Goal: Task Accomplishment & Management: Use online tool/utility

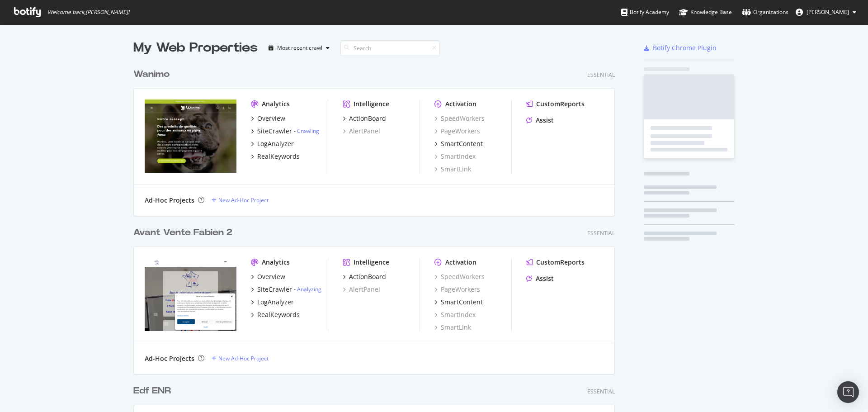
scroll to position [3258, 482]
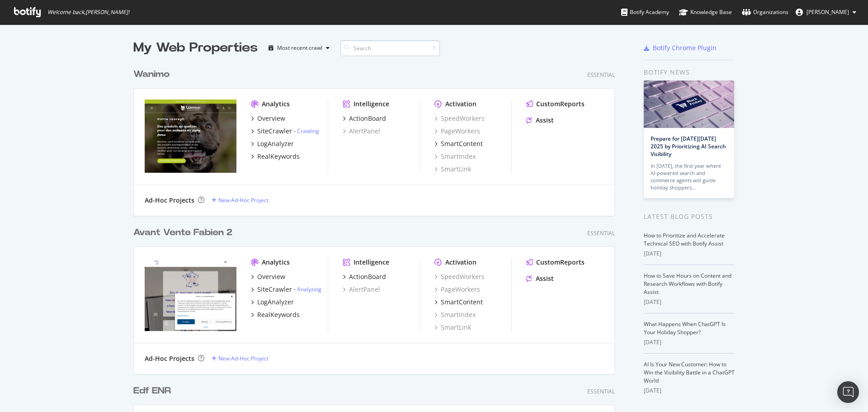
click at [378, 46] on input at bounding box center [390, 48] width 99 height 16
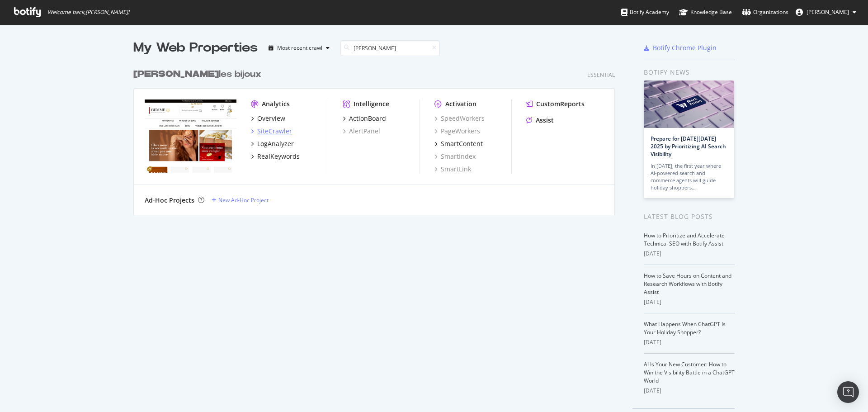
type input "[PERSON_NAME]"
click at [273, 127] on div "SiteCrawler" at bounding box center [274, 131] width 35 height 9
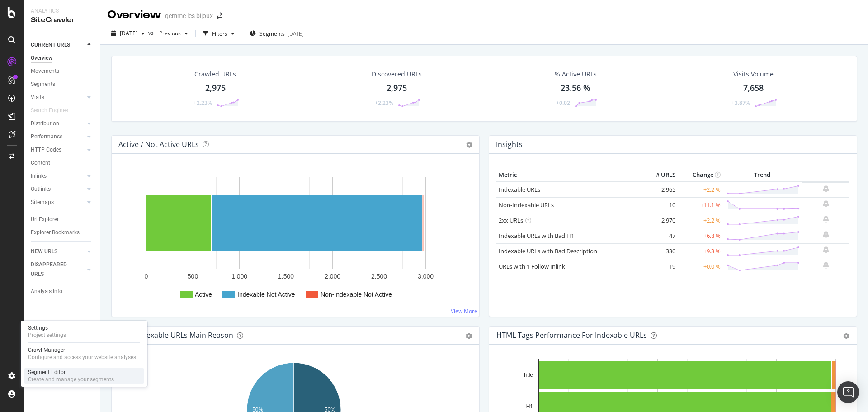
click at [44, 370] on div "Segment Editor" at bounding box center [71, 372] width 86 height 7
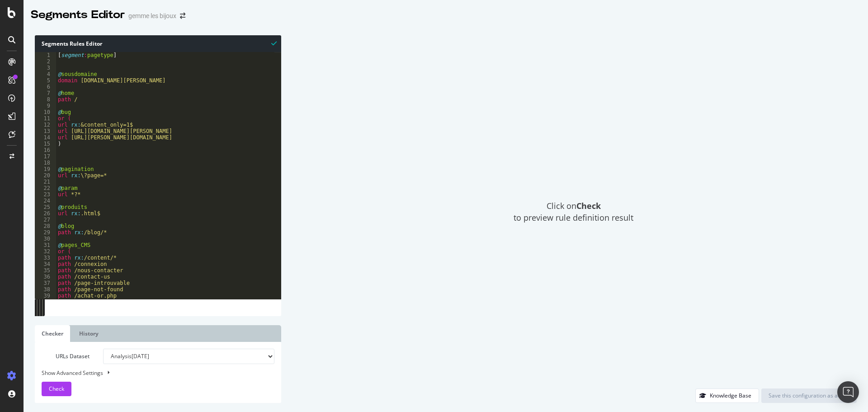
click at [97, 214] on div "[ segment : pagetype ] @ sousdomaine domain [DOMAIN_NAME][PERSON_NAME] @ home p…" at bounding box center [165, 182] width 218 height 260
drag, startPoint x: 100, startPoint y: 213, endPoint x: 80, endPoint y: 213, distance: 19.5
click at [80, 213] on div "[ segment : pagetype ] @ sousdomaine domain [DOMAIN_NAME][PERSON_NAME] @ home p…" at bounding box center [165, 182] width 218 height 260
click at [95, 213] on div "[ segment : pagetype ] @ sousdomaine domain [DOMAIN_NAME][PERSON_NAME] @ home p…" at bounding box center [165, 175] width 218 height 247
drag, startPoint x: 103, startPoint y: 213, endPoint x: 80, endPoint y: 211, distance: 23.1
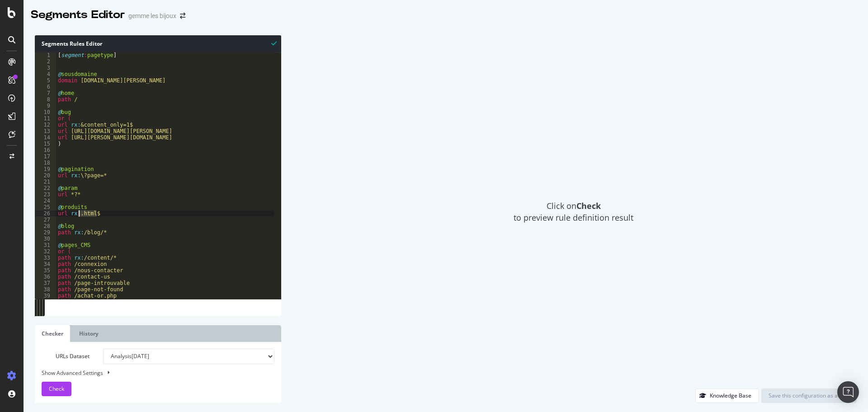
click at [80, 211] on div "[ segment : pagetype ] @ sousdomaine domain [DOMAIN_NAME][PERSON_NAME] @ home p…" at bounding box center [165, 182] width 218 height 260
drag, startPoint x: 104, startPoint y: 177, endPoint x: 80, endPoint y: 175, distance: 24.5
click at [80, 175] on div "[ segment : pagetype ] @ sousdomaine domain [DOMAIN_NAME][PERSON_NAME] @ home p…" at bounding box center [165, 182] width 218 height 260
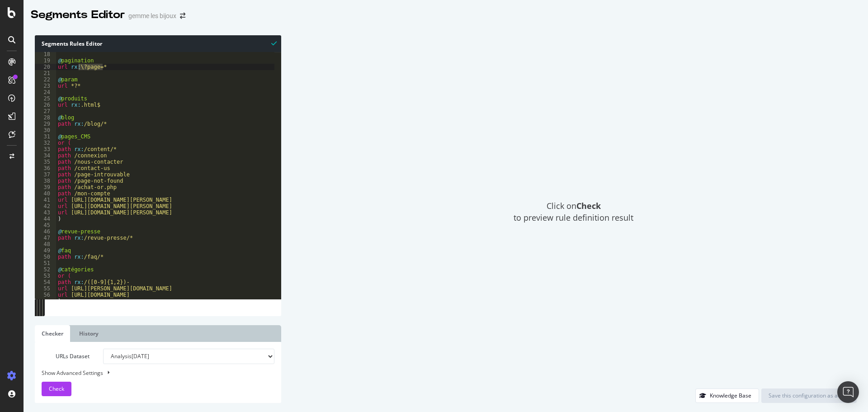
scroll to position [114, 0]
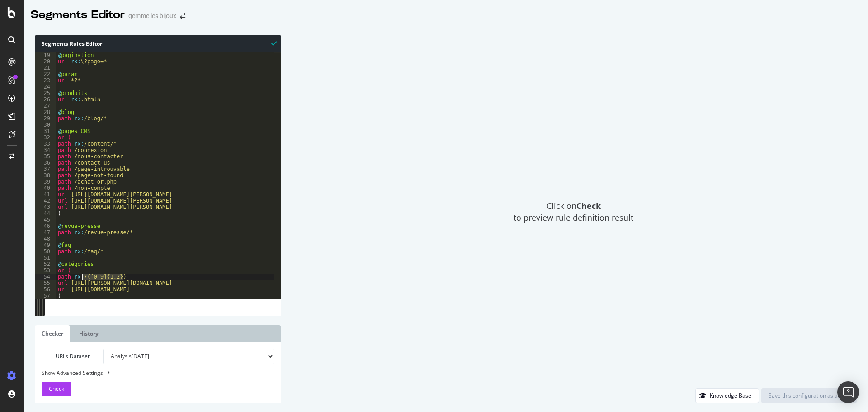
drag, startPoint x: 128, startPoint y: 277, endPoint x: 81, endPoint y: 275, distance: 46.6
click at [81, 275] on div "@ pagination url rx : \?page=* @ param url *?* @ produits url rx : .html$ @ blo…" at bounding box center [165, 182] width 218 height 260
drag, startPoint x: 100, startPoint y: 102, endPoint x: 80, endPoint y: 99, distance: 20.5
click at [80, 99] on div "@ pagination url rx : \?page=* @ param url *?* @ produits url rx : .html$ @ blo…" at bounding box center [165, 182] width 218 height 260
type textarea "url rx:.html$"
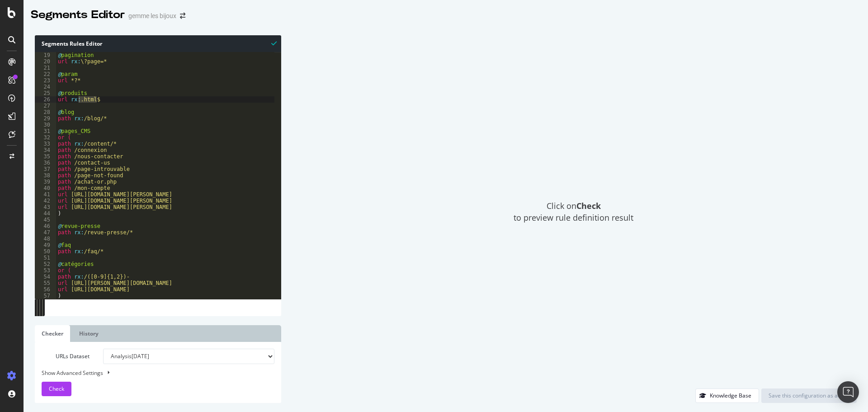
drag, startPoint x: 88, startPoint y: 97, endPoint x: 99, endPoint y: 102, distance: 11.9
click at [88, 97] on div "@ pagination url rx : \?page=* @ param url *?* @ produits url rx : .html$ @ blo…" at bounding box center [165, 175] width 218 height 247
drag, startPoint x: 100, startPoint y: 100, endPoint x: 80, endPoint y: 99, distance: 20.8
click at [80, 99] on div "@ pagination url rx : \?page=* @ param url *?* @ produits url rx : .html$ @ blo…" at bounding box center [165, 182] width 218 height 260
